Goal: Task Accomplishment & Management: Manage account settings

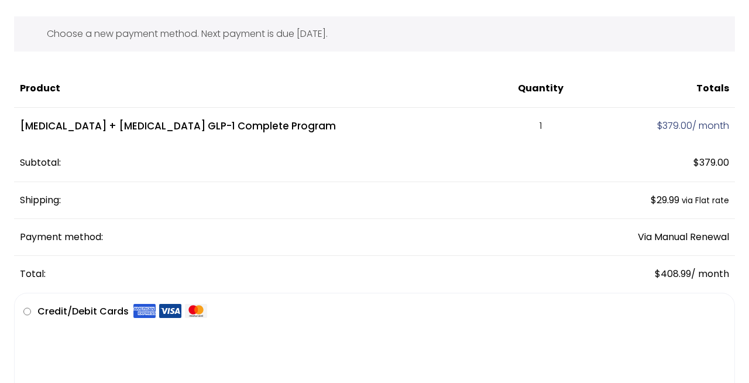
scroll to position [45, 0]
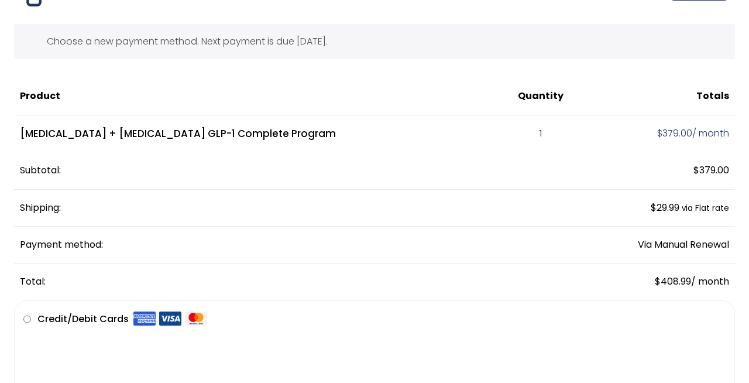
click at [287, 139] on td "Semaglutide + Vitamin B12 GLP-1 Complete Program" at bounding box center [256, 133] width 484 height 37
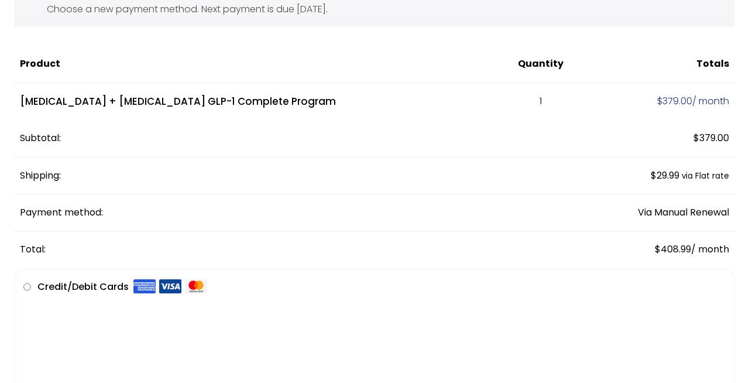
scroll to position [0, 0]
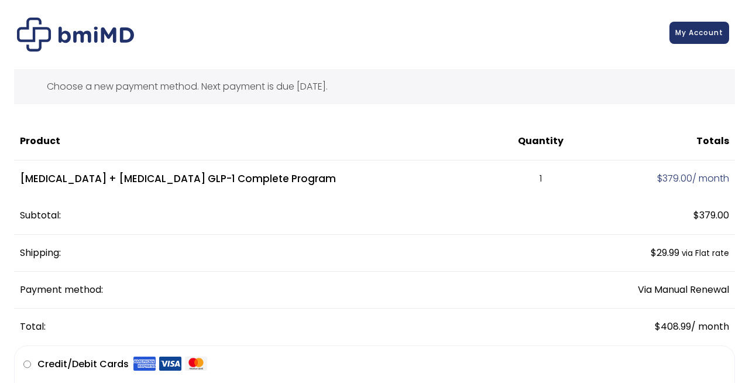
click at [689, 35] on span "My Account" at bounding box center [699, 33] width 48 height 10
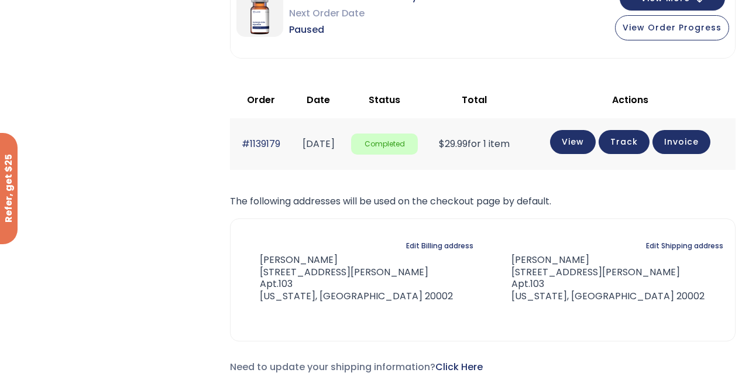
scroll to position [259, 0]
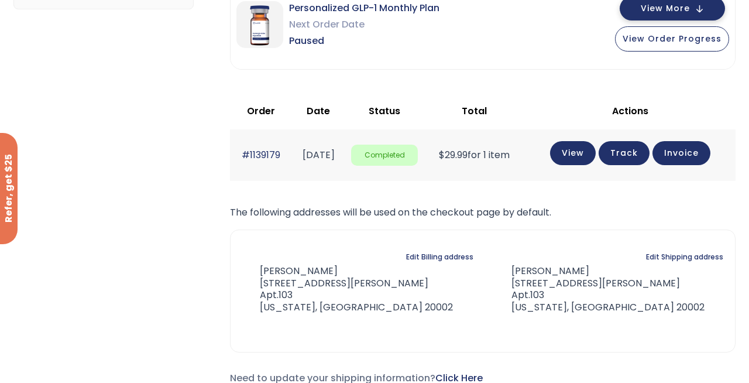
click at [684, 10] on span "View More" at bounding box center [665, 9] width 49 height 8
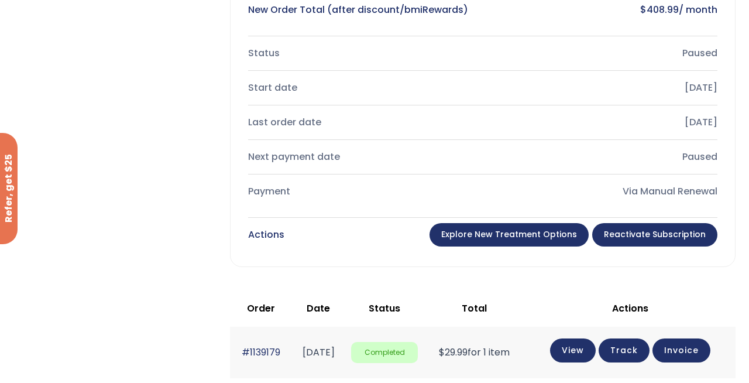
scroll to position [478, 0]
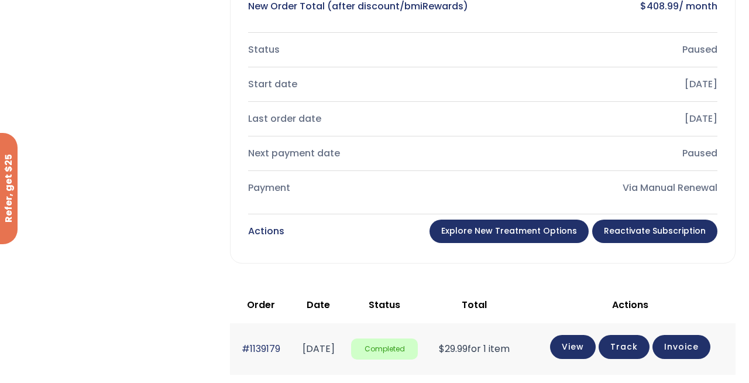
click at [544, 233] on link "Explore New Treatment Options" at bounding box center [508, 230] width 159 height 23
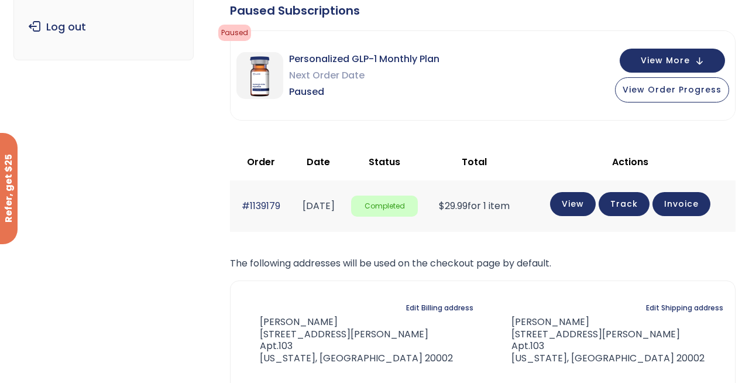
scroll to position [209, 0]
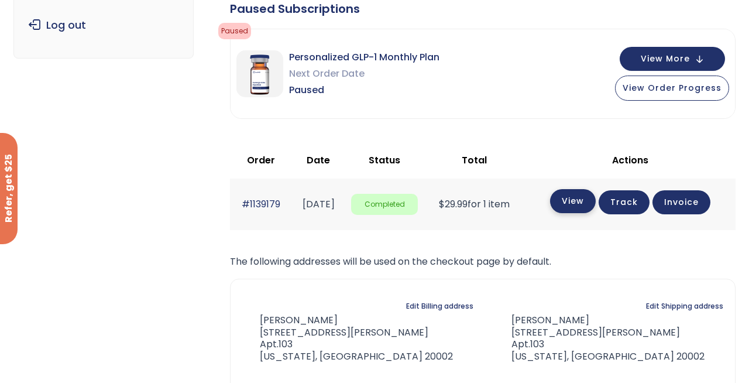
click at [575, 198] on link "View" at bounding box center [573, 201] width 46 height 24
